Goal: Check status: Check status

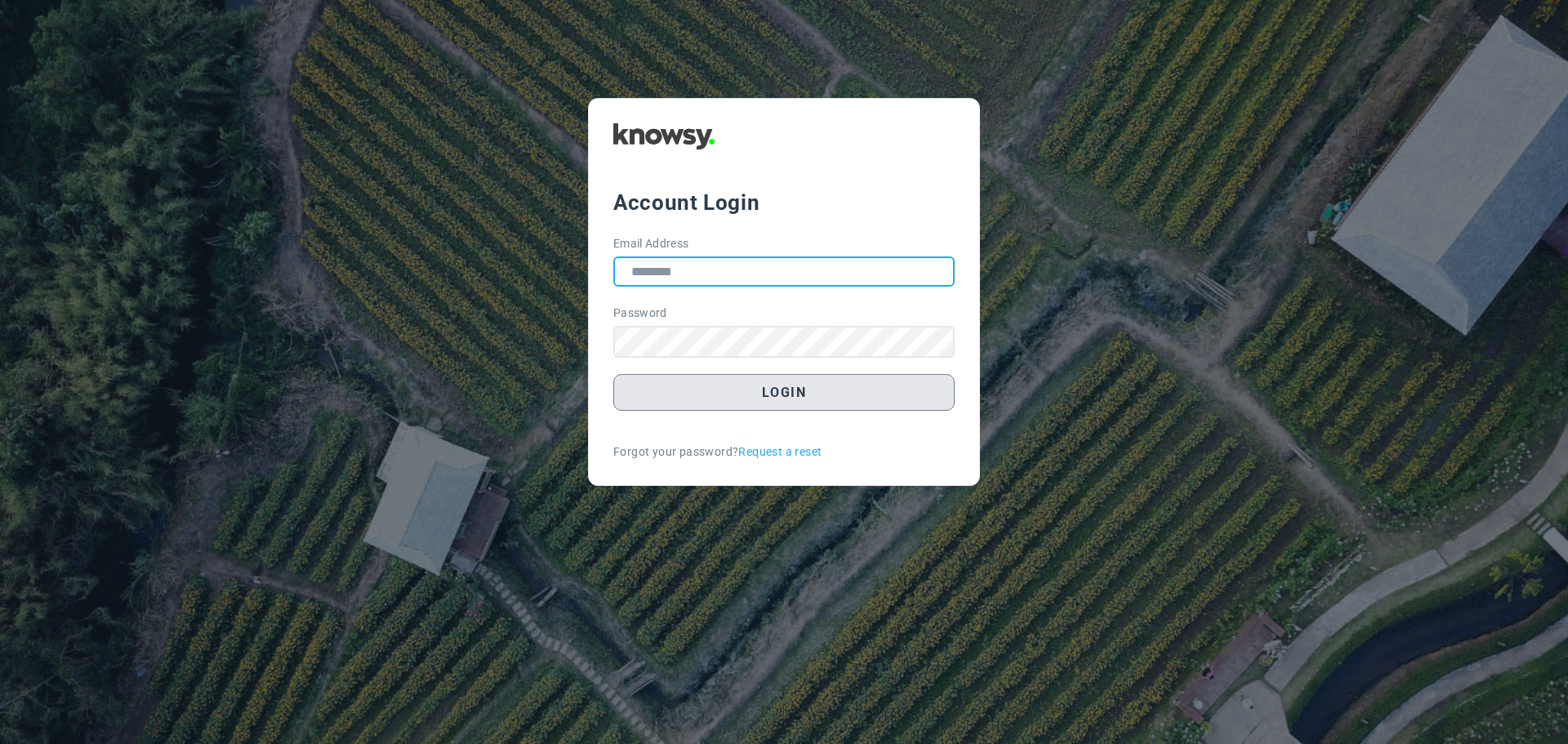
type input "**********"
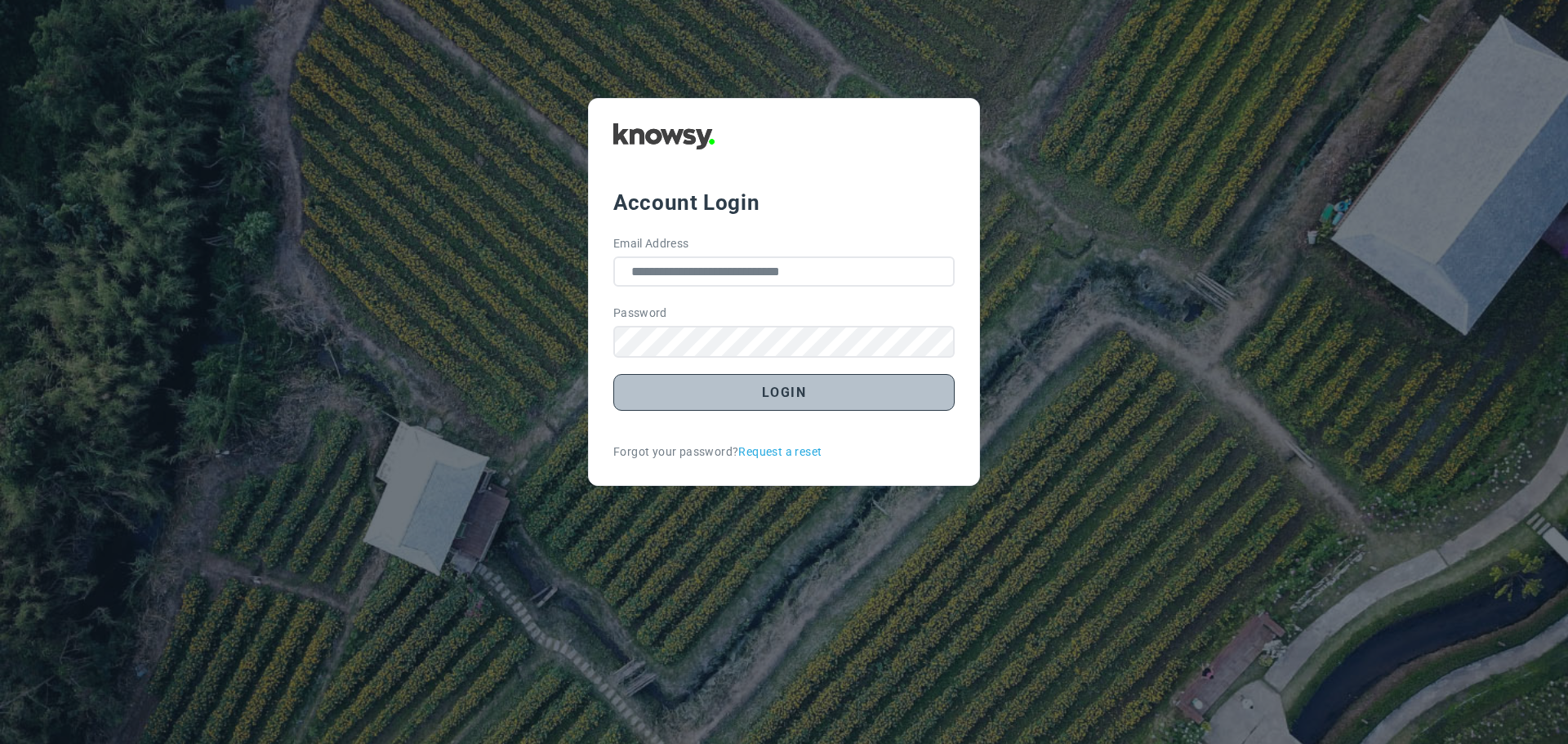
click at [765, 400] on button "Login" at bounding box center [784, 392] width 342 height 37
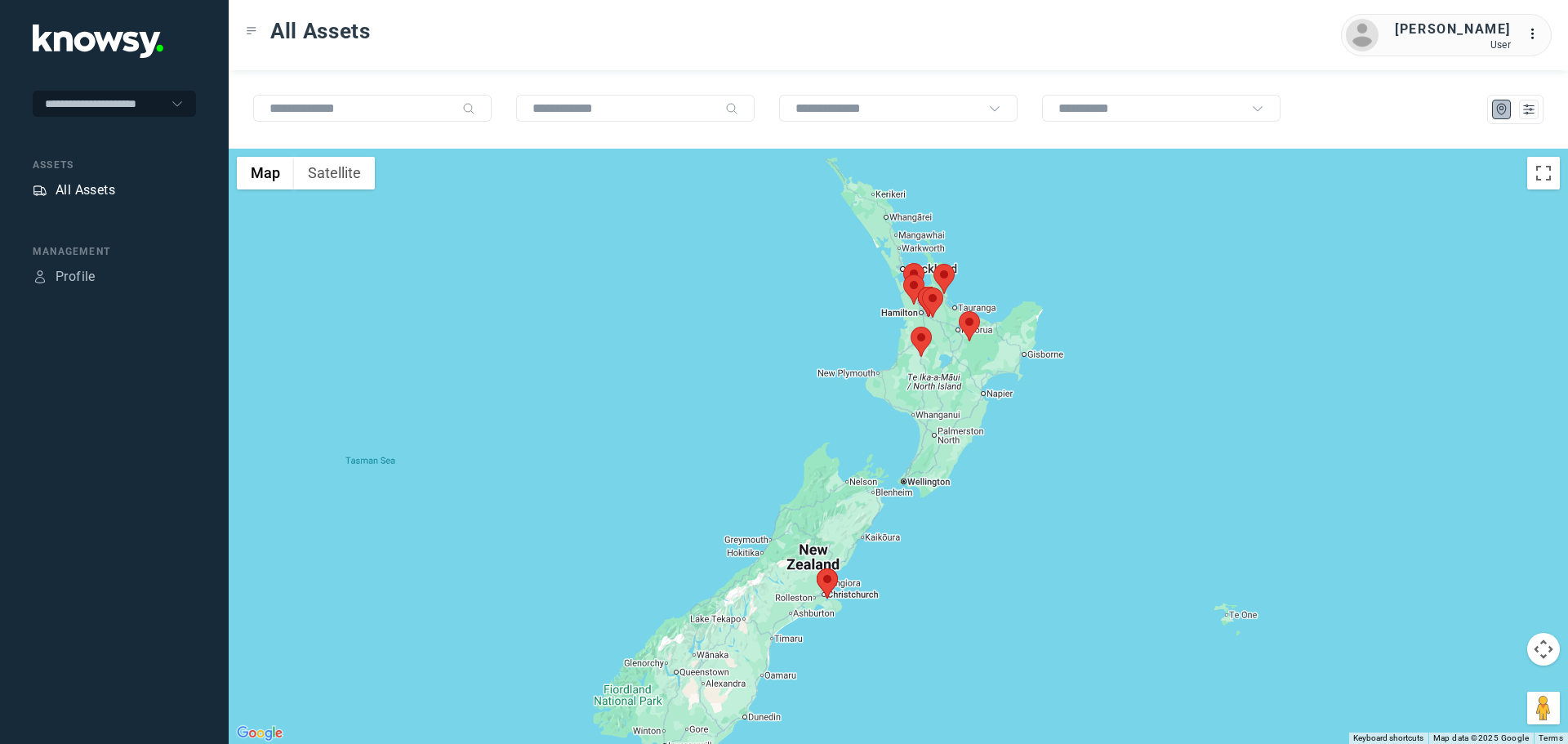
click at [73, 193] on div "All Assets" at bounding box center [85, 190] width 60 height 20
click at [1529, 122] on div at bounding box center [1515, 109] width 56 height 29
click at [1529, 108] on icon "List" at bounding box center [1528, 109] width 14 height 14
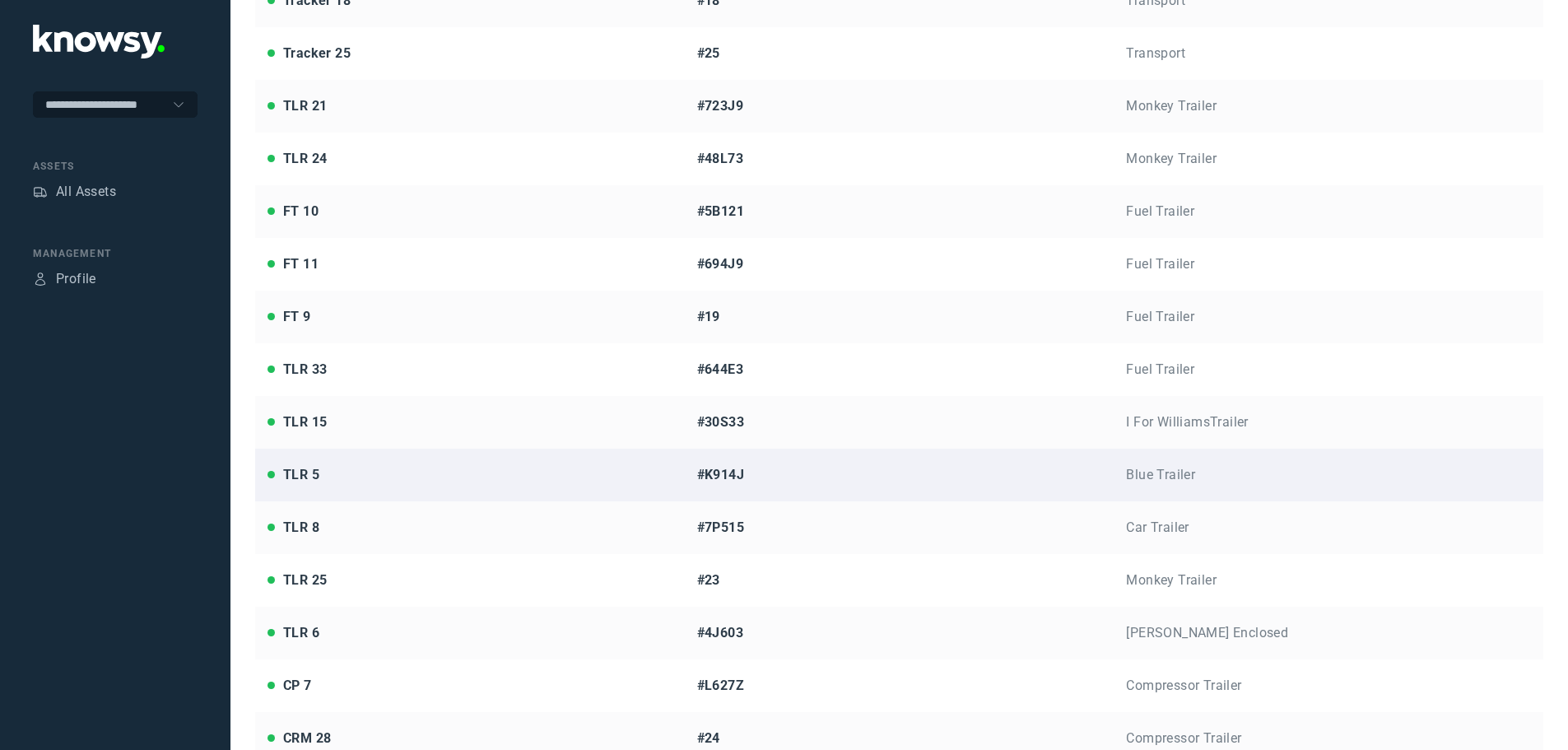
scroll to position [329, 0]
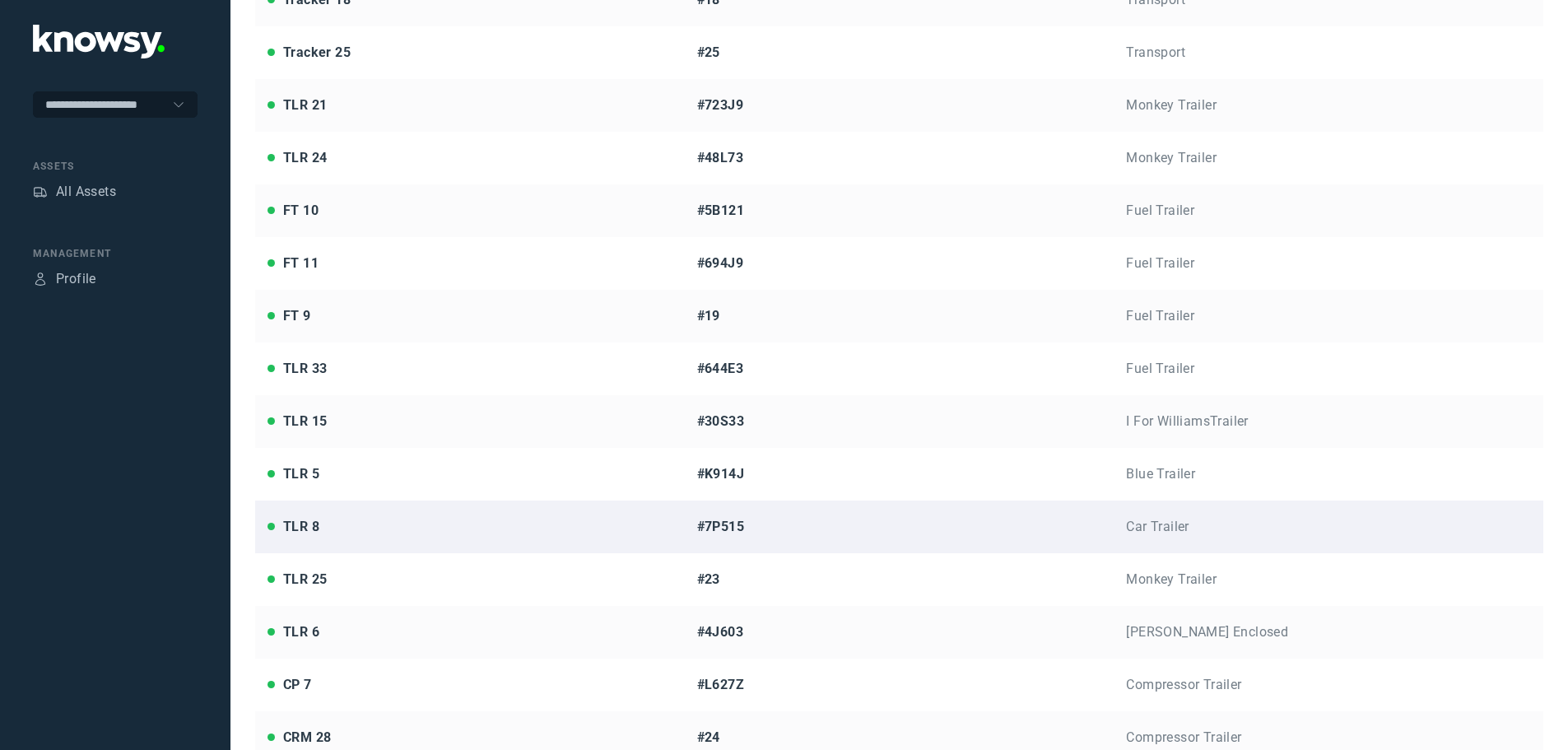
click at [725, 527] on div "#7P515" at bounding box center [899, 526] width 404 height 20
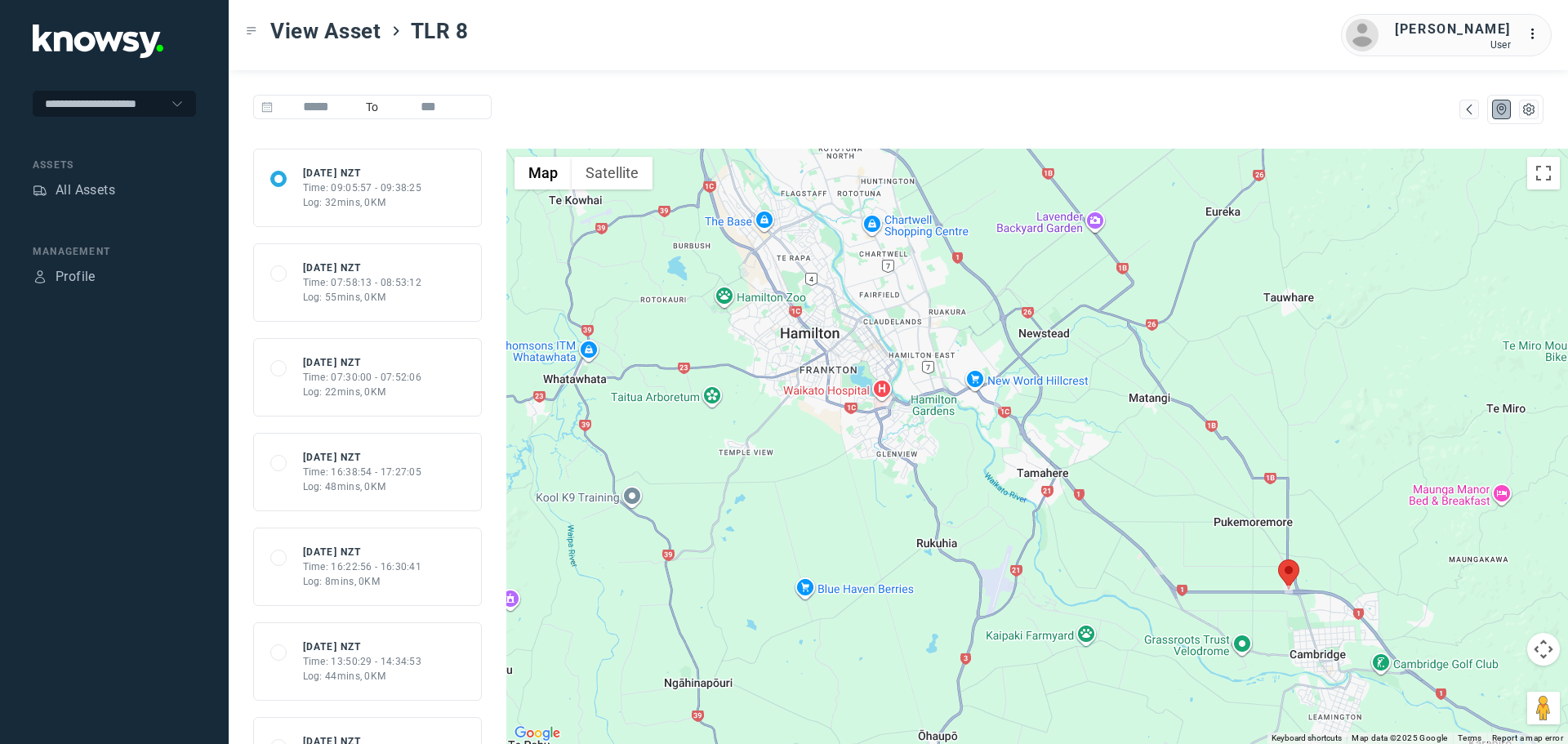
click at [325, 189] on div "Time: 09:05:57 - 09:38:25" at bounding box center [363, 187] width 120 height 14
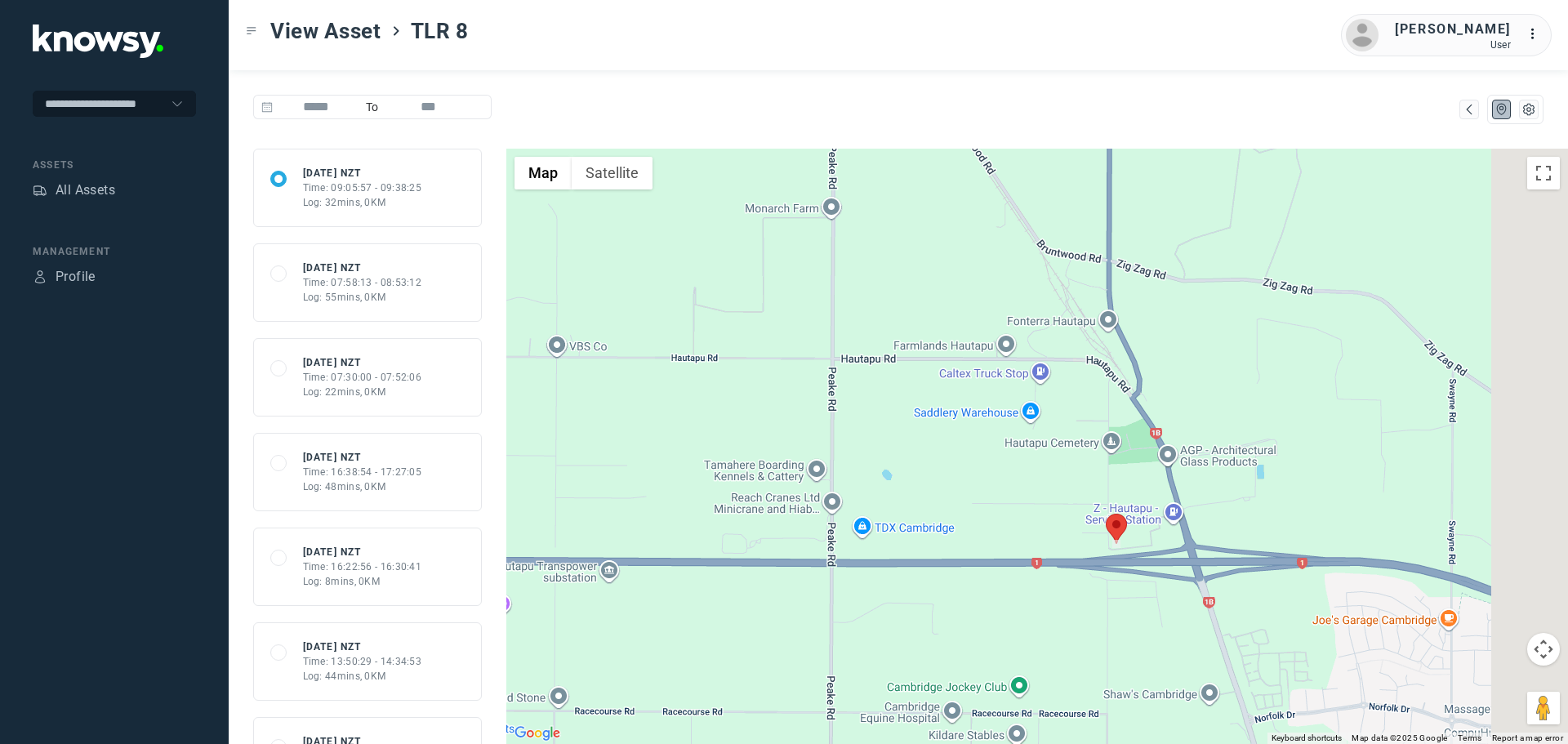
drag, startPoint x: 1248, startPoint y: 439, endPoint x: 1165, endPoint y: 551, distance: 139.4
click at [1165, 550] on div at bounding box center [1037, 446] width 1062 height 595
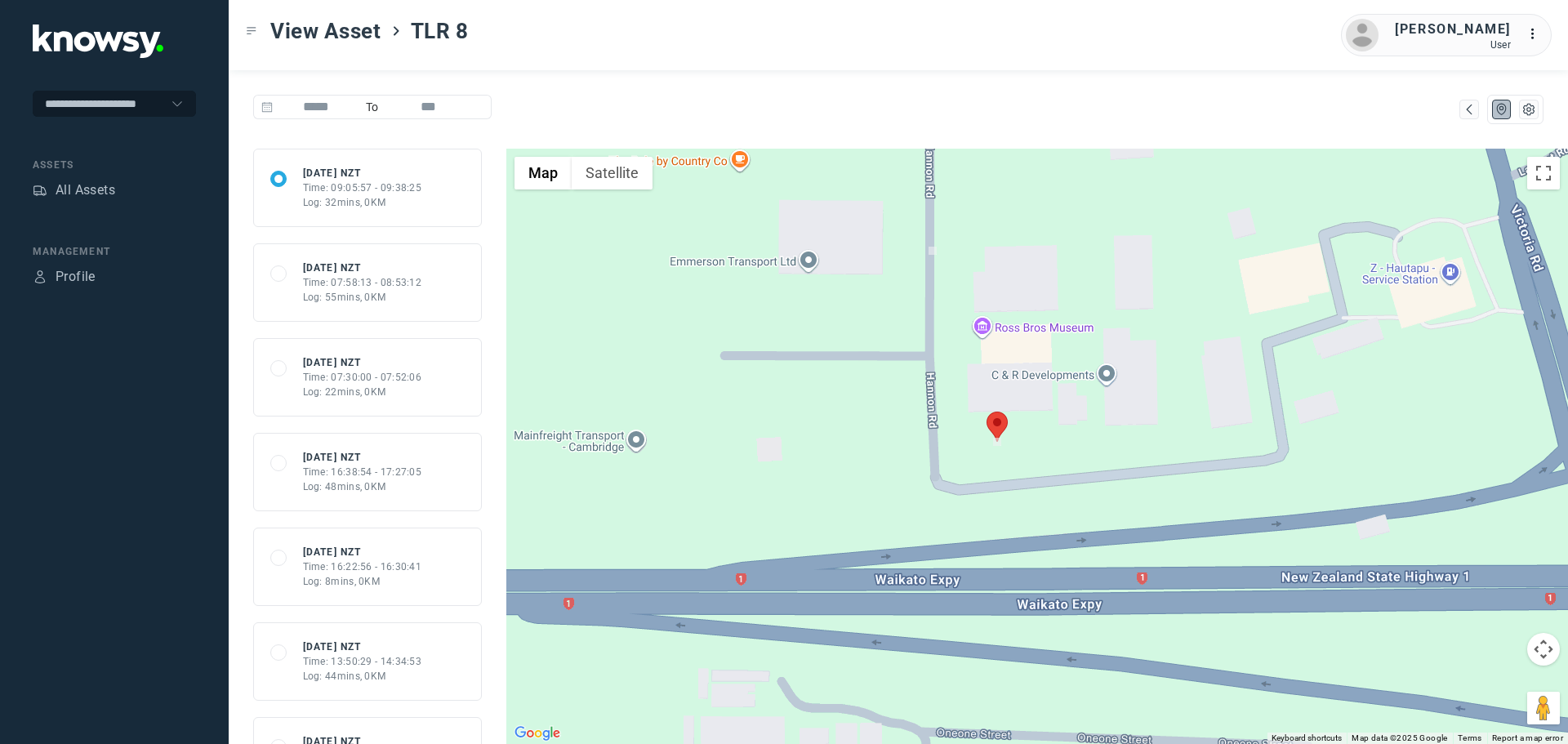
drag, startPoint x: 1091, startPoint y: 477, endPoint x: 1108, endPoint y: 524, distance: 50.0
click at [1108, 524] on div at bounding box center [1037, 446] width 1062 height 595
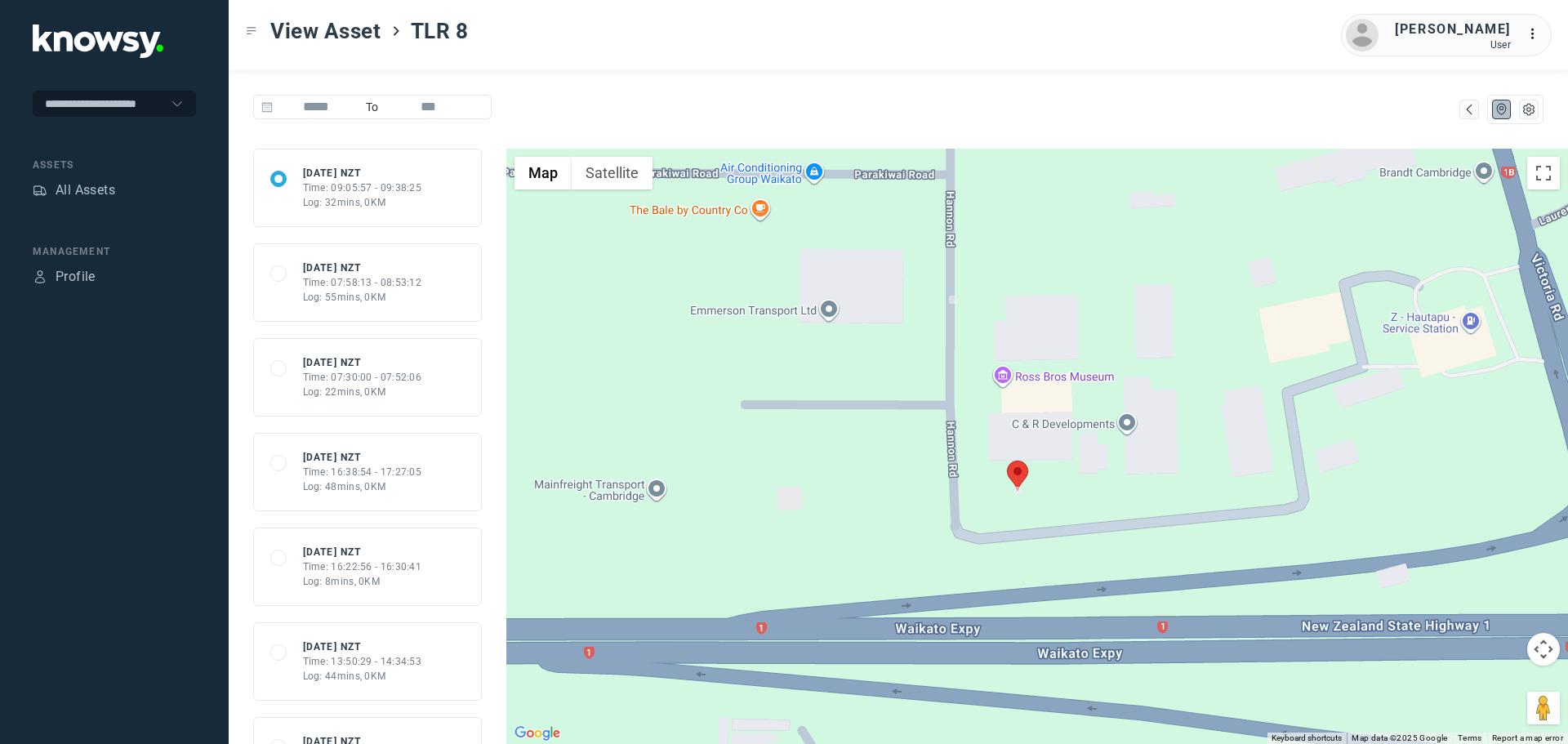
click at [1007, 460] on area at bounding box center [1007, 460] width 0 height 0
click at [1005, 460] on span "Refresh Asset" at bounding box center [1023, 466] width 87 height 11
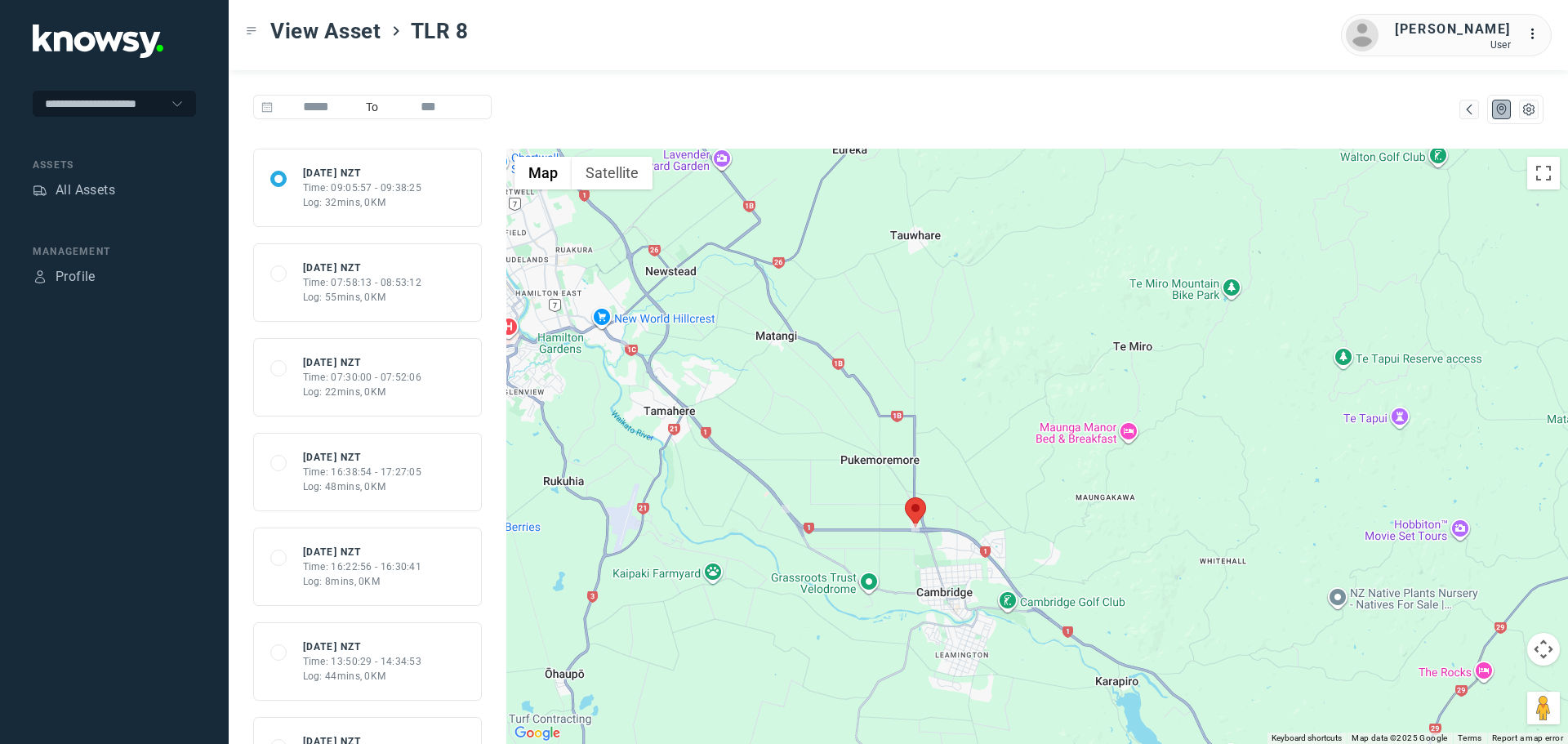
drag, startPoint x: 1455, startPoint y: 602, endPoint x: 1088, endPoint y: 539, distance: 372.4
click at [1088, 539] on div at bounding box center [1037, 446] width 1062 height 595
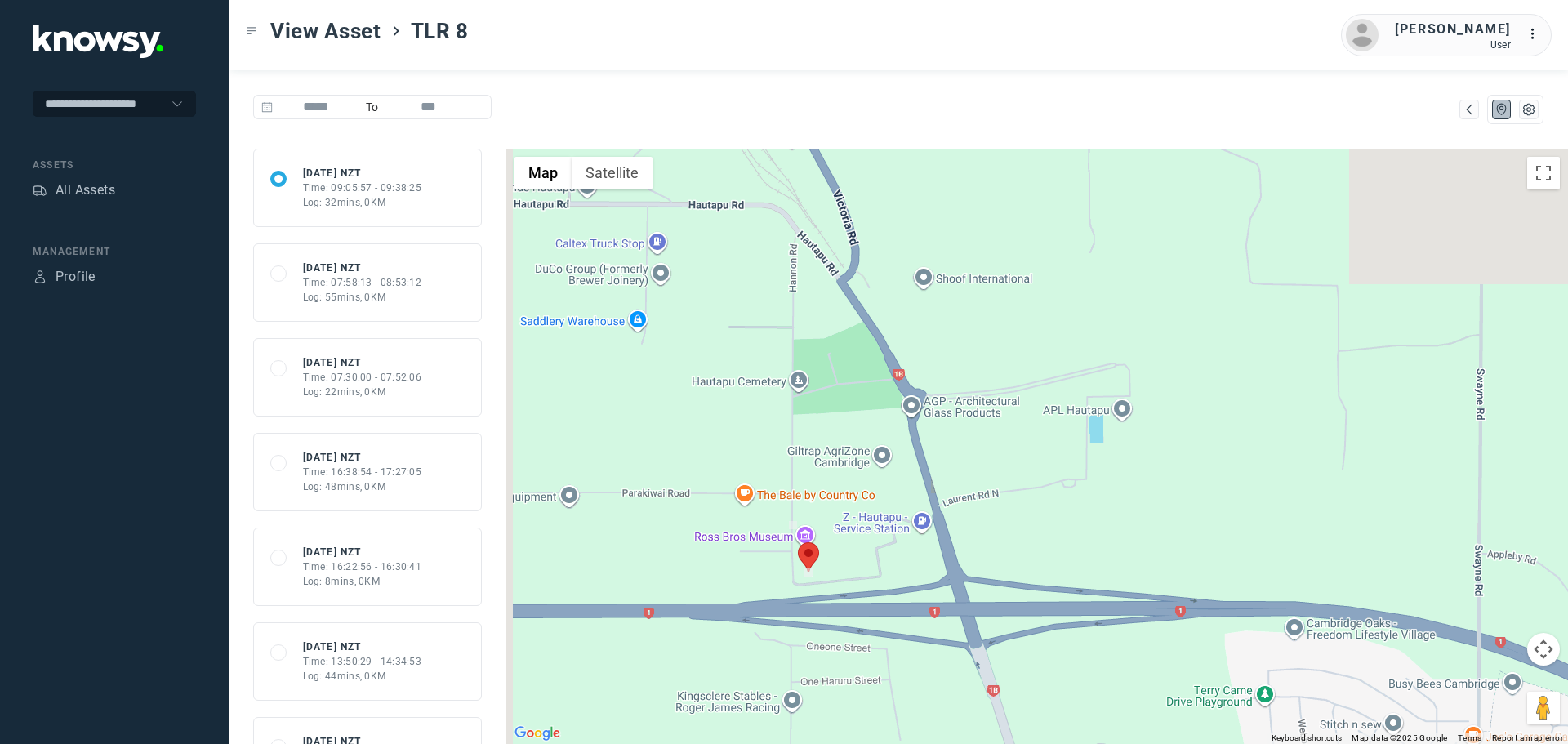
drag, startPoint x: 774, startPoint y: 412, endPoint x: 905, endPoint y: 665, distance: 284.9
click at [918, 669] on div at bounding box center [1037, 446] width 1062 height 595
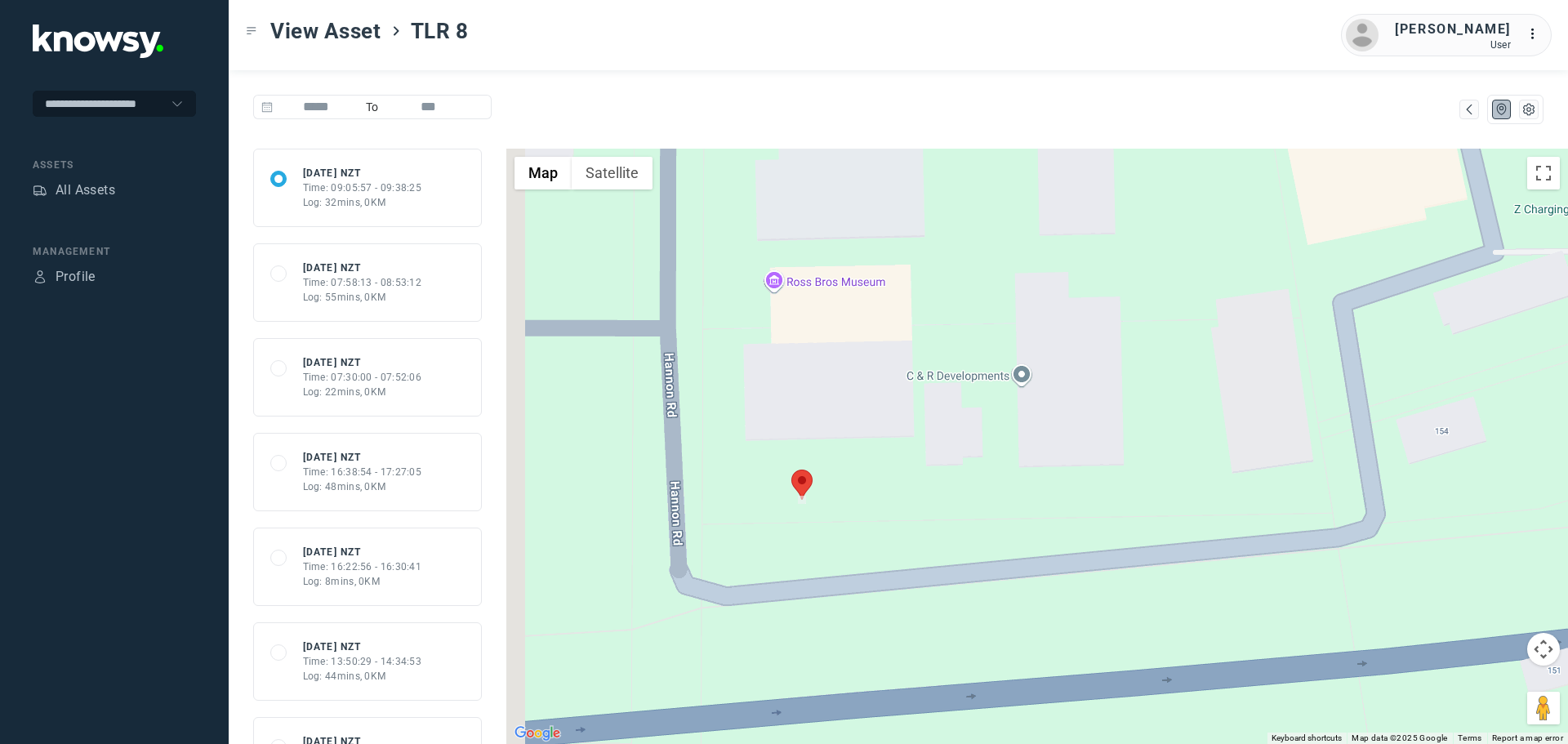
drag, startPoint x: 747, startPoint y: 410, endPoint x: 816, endPoint y: 542, distance: 148.9
click at [816, 542] on div at bounding box center [1037, 446] width 1062 height 595
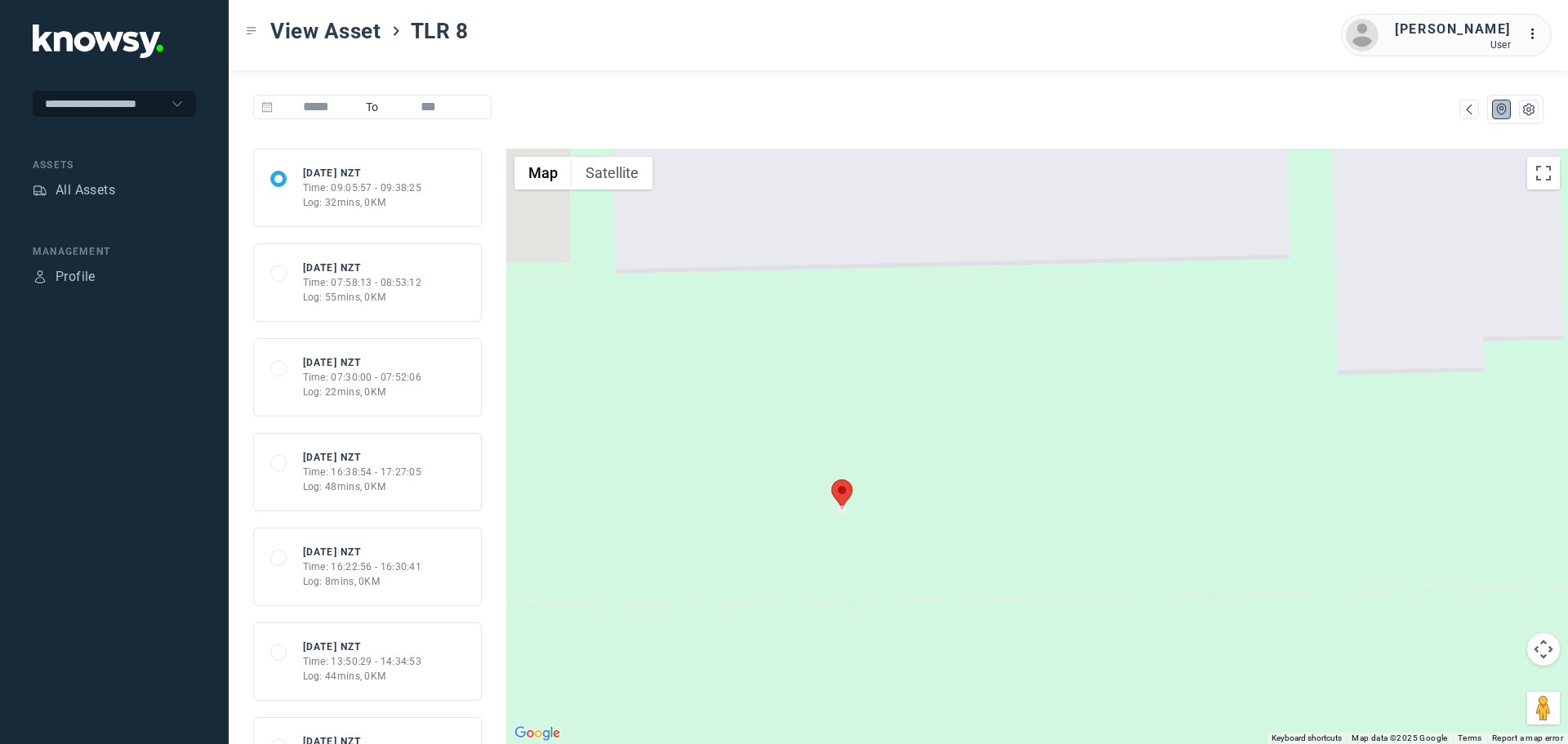
drag, startPoint x: 756, startPoint y: 437, endPoint x: 879, endPoint y: 579, distance: 187.9
click at [879, 582] on div at bounding box center [1037, 446] width 1062 height 595
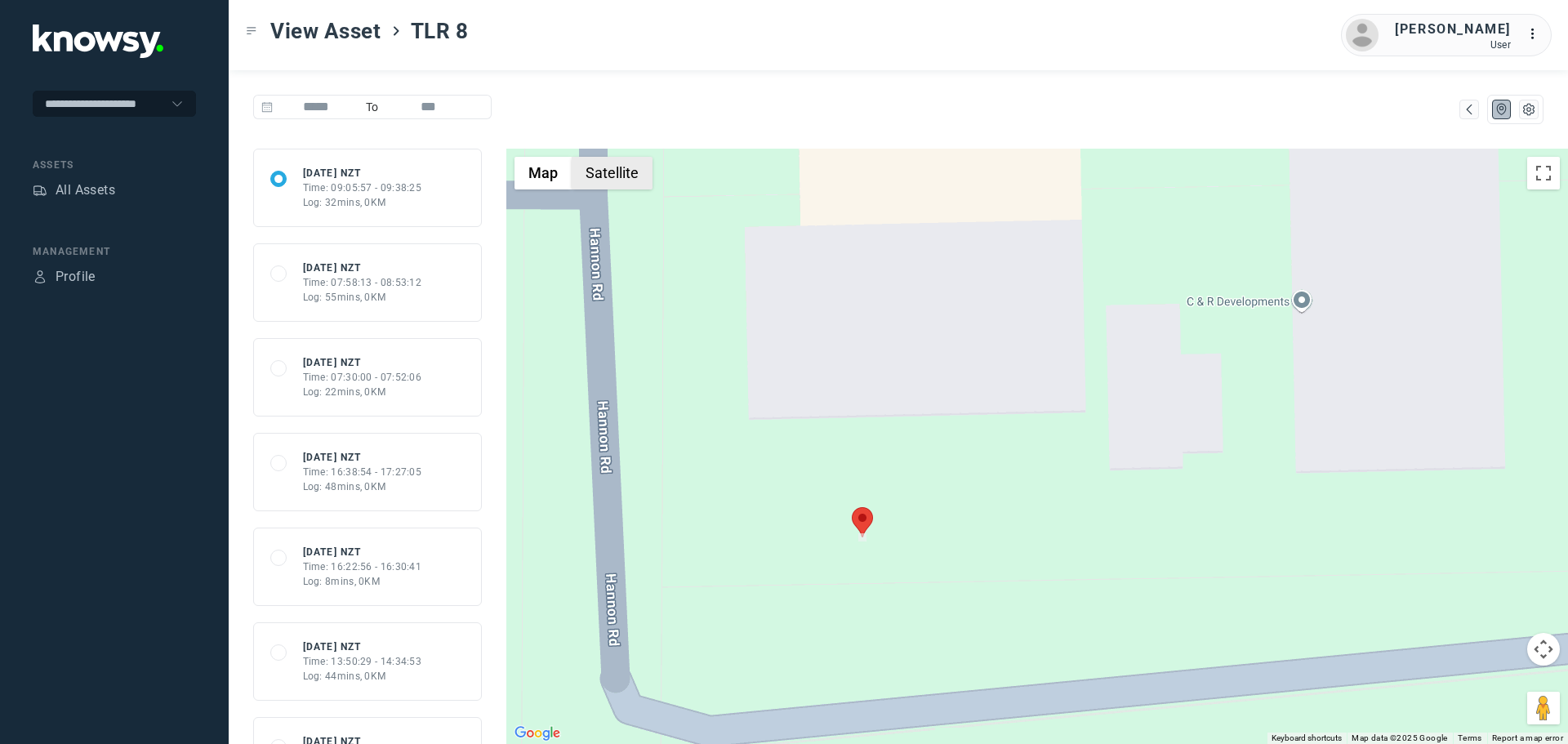
click at [610, 177] on button "Satellite" at bounding box center [611, 173] width 81 height 32
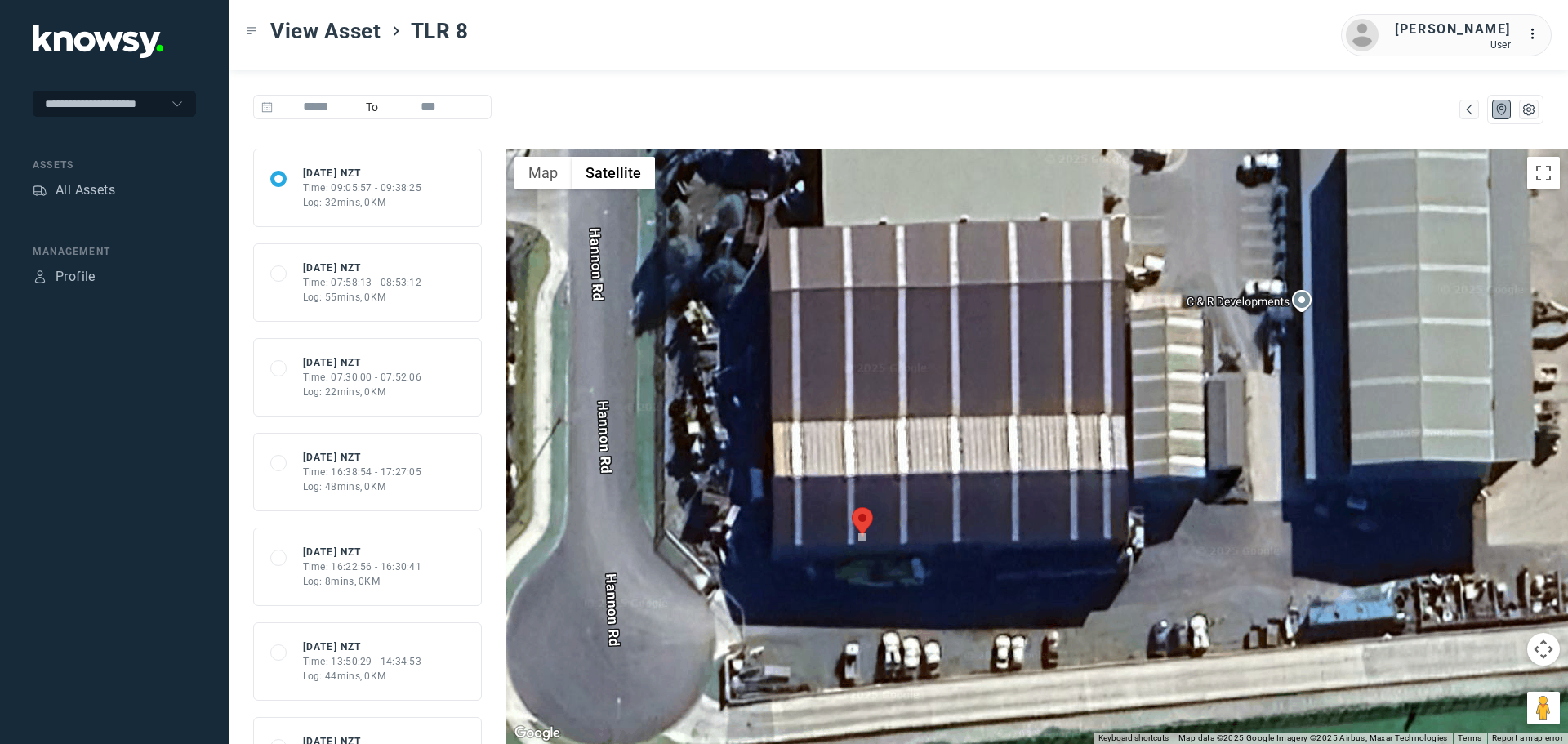
click at [852, 507] on area at bounding box center [852, 507] width 0 height 0
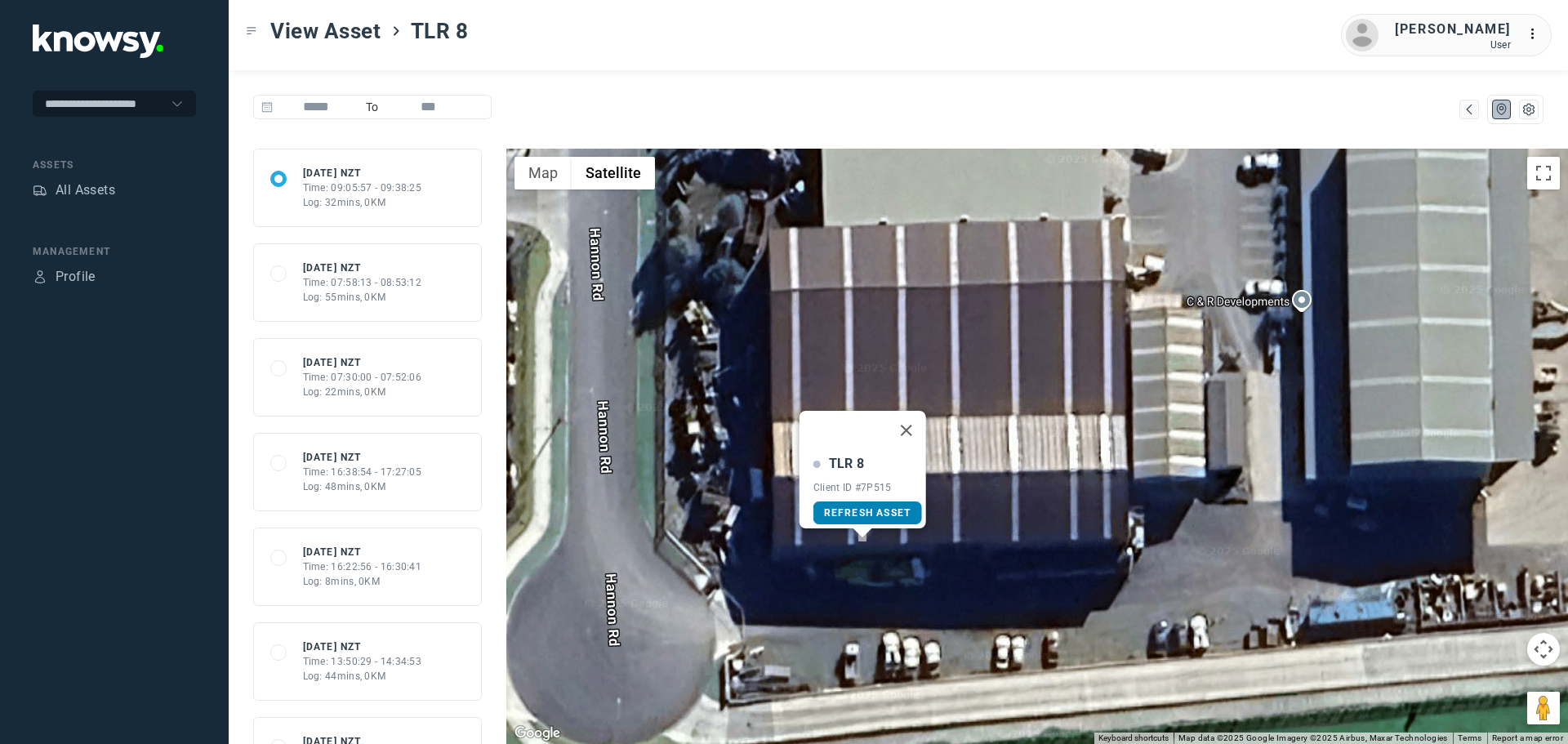
click at [864, 507] on span "Refresh Asset" at bounding box center [868, 512] width 87 height 11
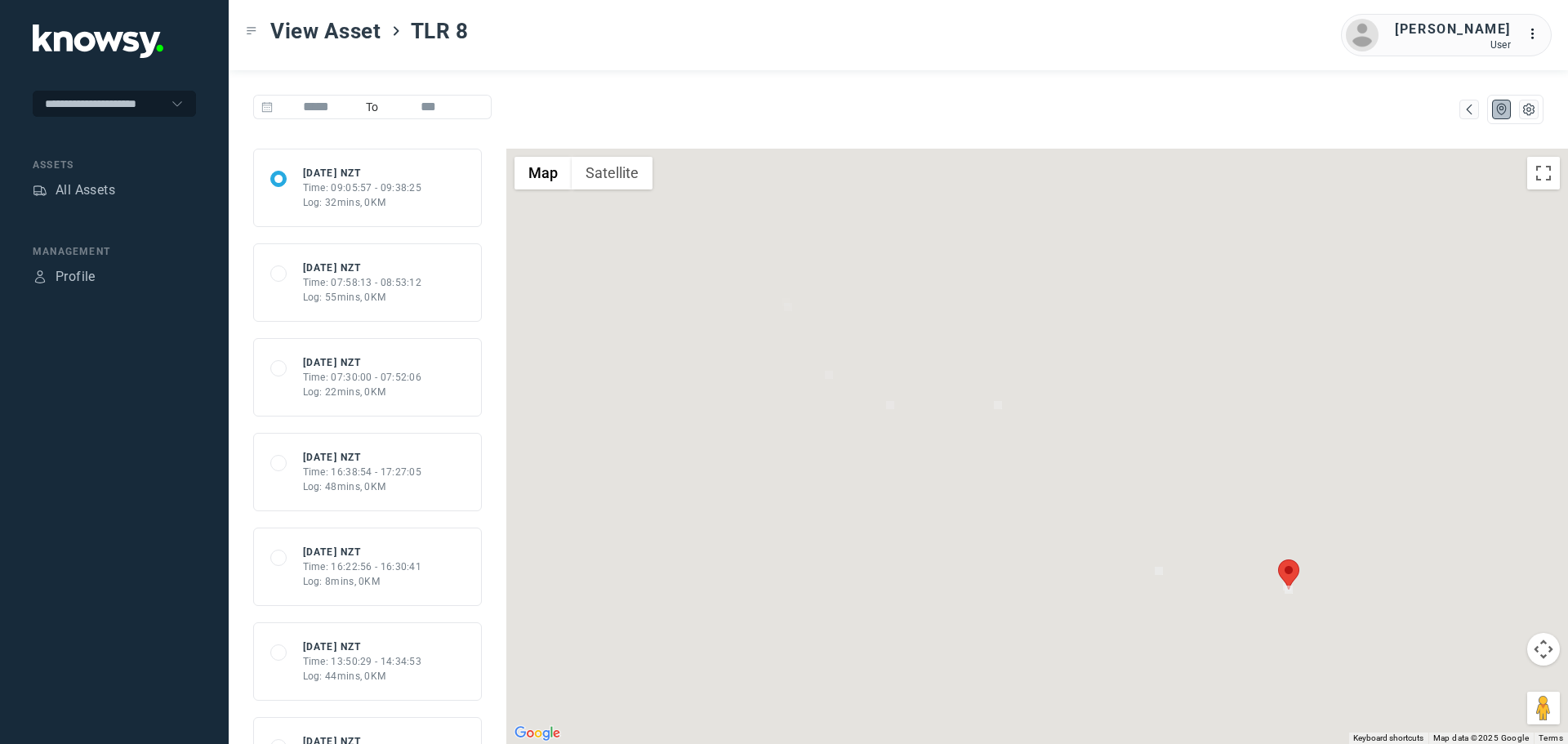
click at [368, 183] on div "Time: 09:05:57 - 09:38:25" at bounding box center [363, 187] width 120 height 14
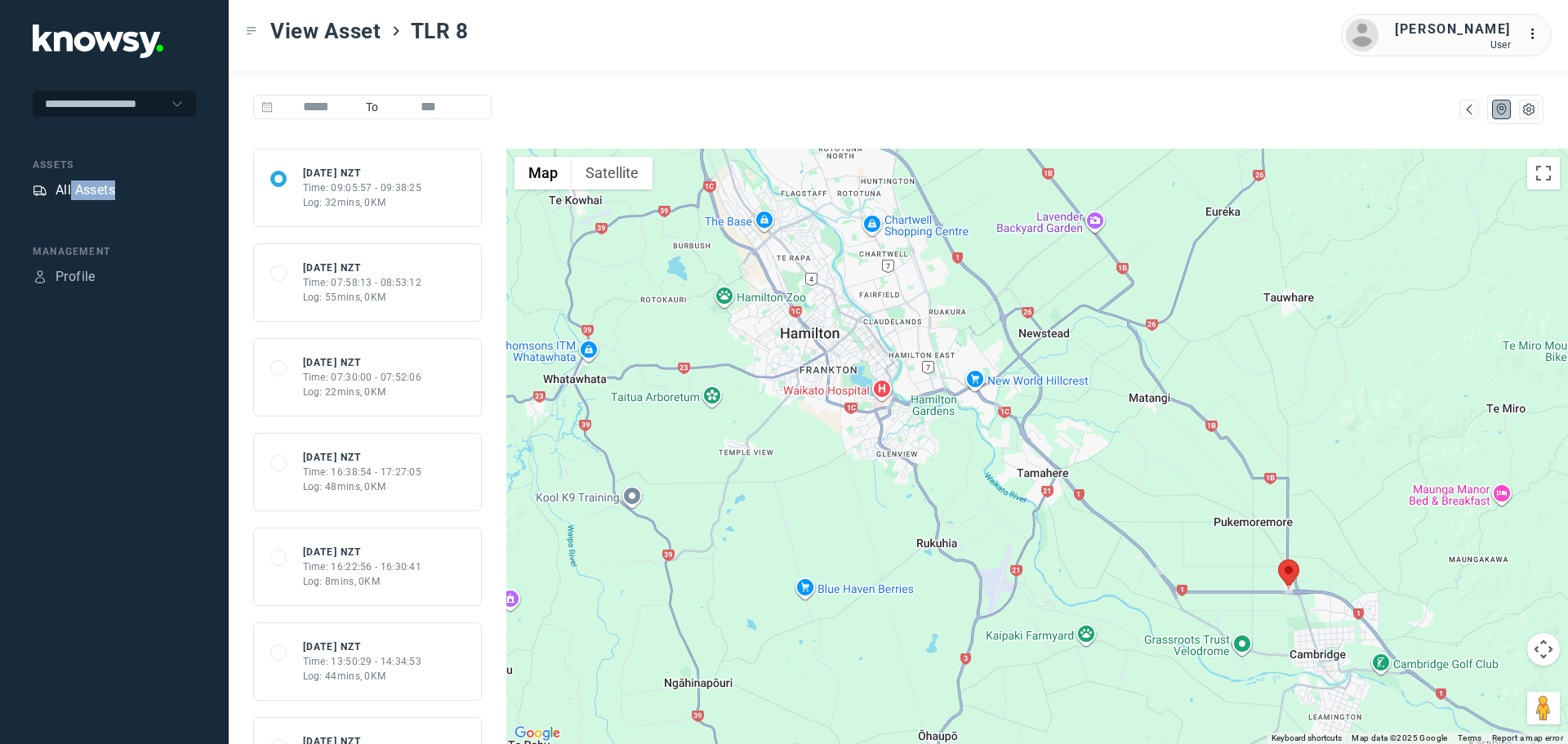
click at [72, 200] on div "All Assets" at bounding box center [114, 192] width 163 height 23
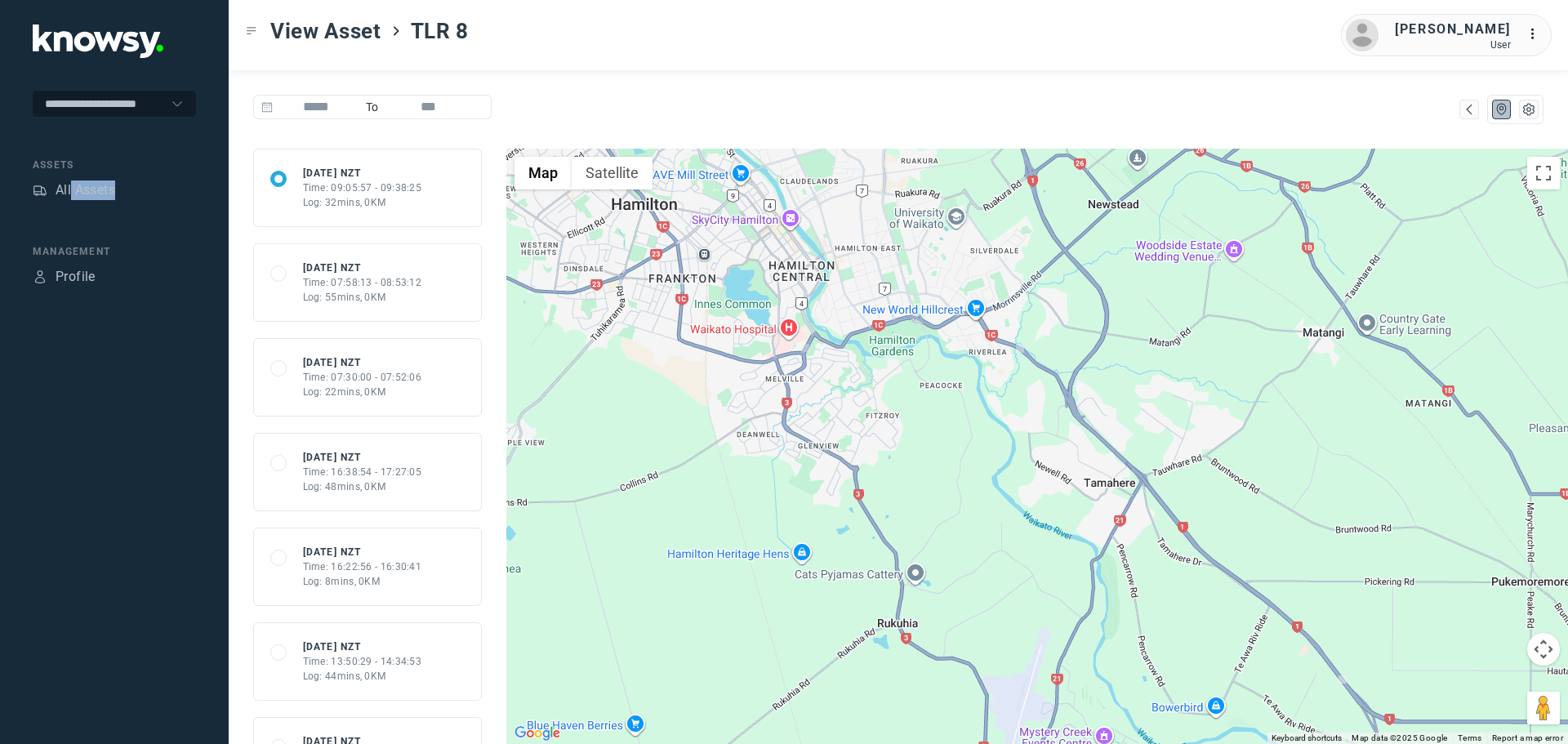
click at [684, 287] on img at bounding box center [683, 288] width 9 height 9
